Goal: Information Seeking & Learning: Learn about a topic

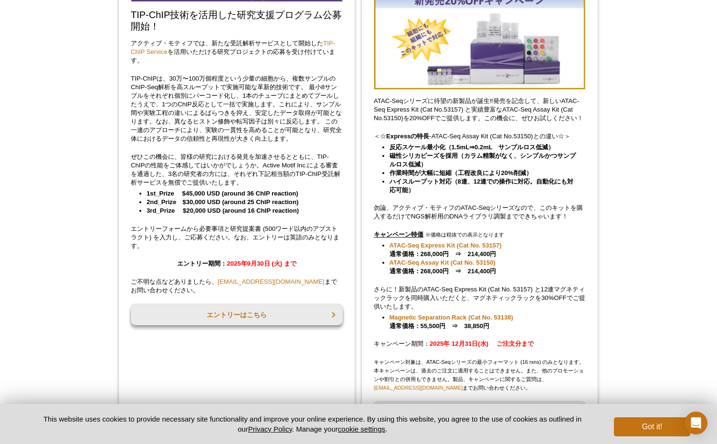
scroll to position [206, 0]
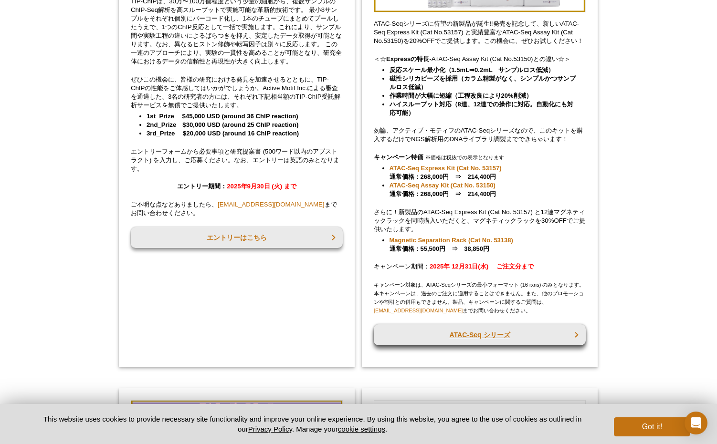
click at [493, 337] on link "ATAC-Seq シリーズ" at bounding box center [480, 335] width 212 height 21
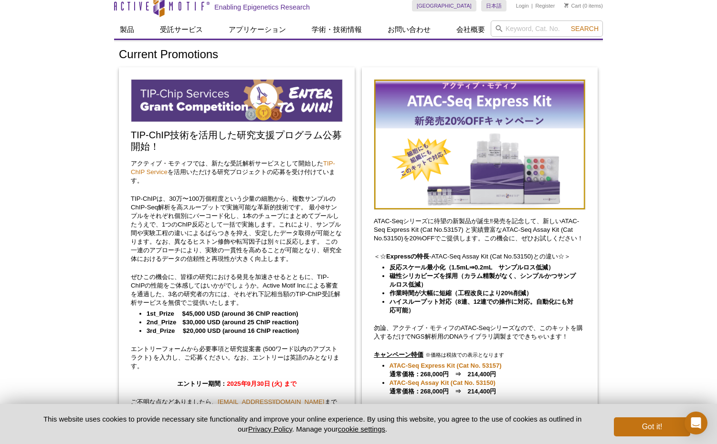
scroll to position [88, 0]
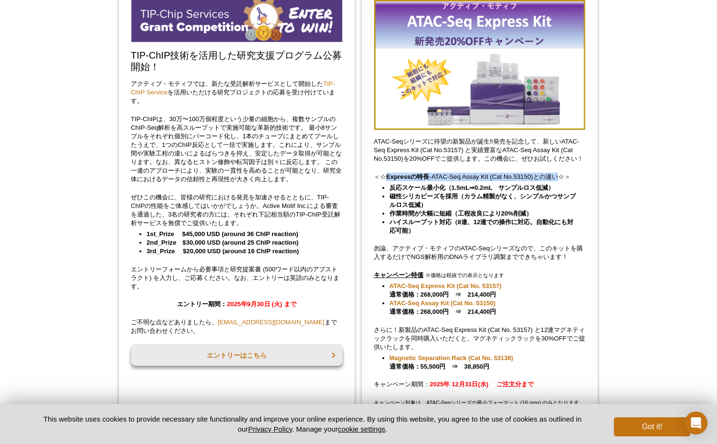
drag, startPoint x: 558, startPoint y: 175, endPoint x: 384, endPoint y: 176, distance: 173.8
click at [384, 176] on p "＜☆ Expressの特長 -ATAC-Seq Assay Kit (Cat No.53150)との違い☆＞" at bounding box center [480, 177] width 212 height 9
copy p "Expressの特長 -ATAC-Seq Assay Kit (Cat No.53150)との違い"
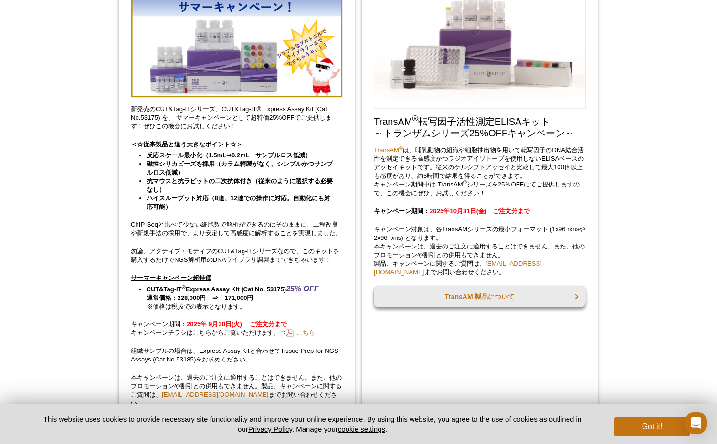
scroll to position [712, 0]
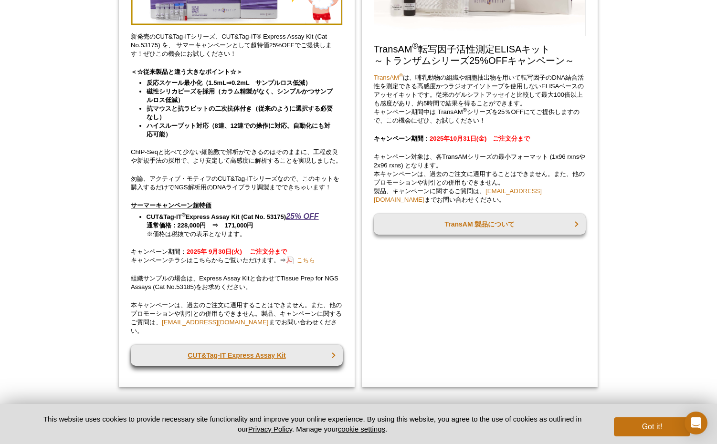
click at [258, 345] on link "CUT&Tag-IT Express Assay Kit" at bounding box center [237, 355] width 212 height 21
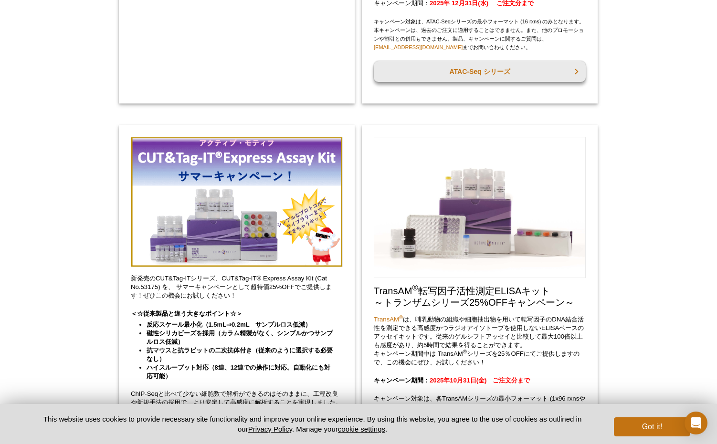
scroll to position [0, 0]
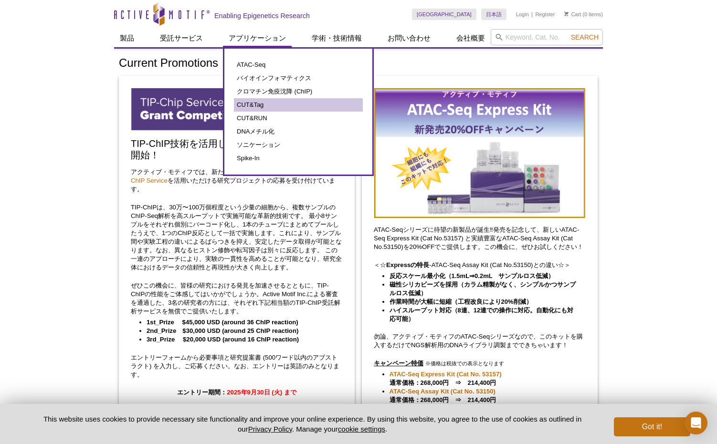
click at [244, 102] on link "CUT&Tag" at bounding box center [298, 104] width 129 height 13
click at [260, 115] on link "CUT&RUN" at bounding box center [298, 118] width 129 height 13
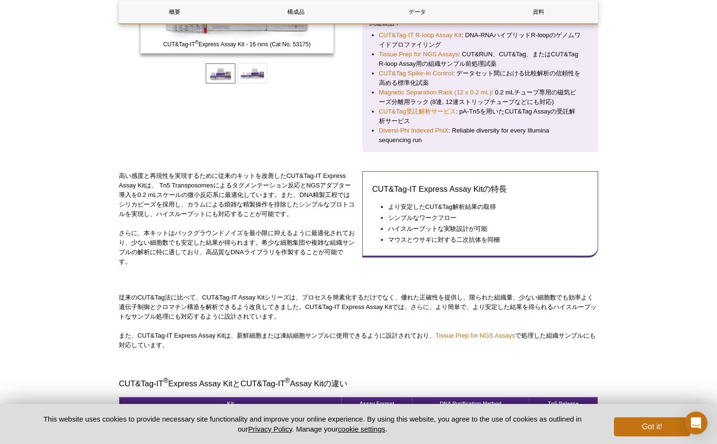
scroll to position [554, 0]
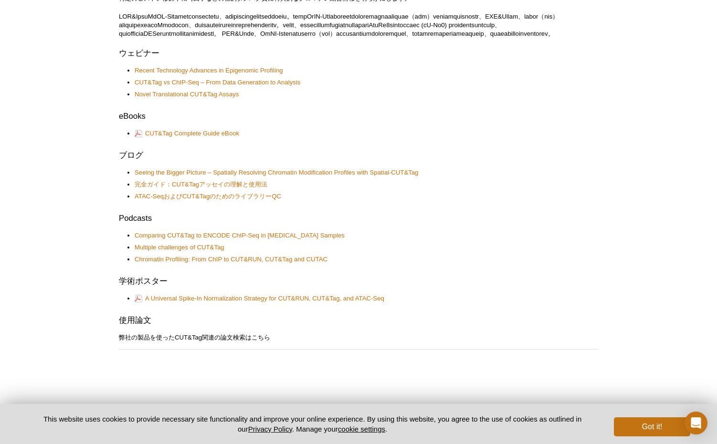
scroll to position [660, 0]
